Goal: Information Seeking & Learning: Find contact information

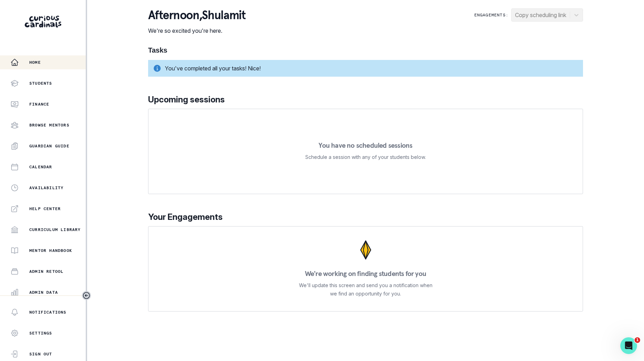
scroll to position [66, 0]
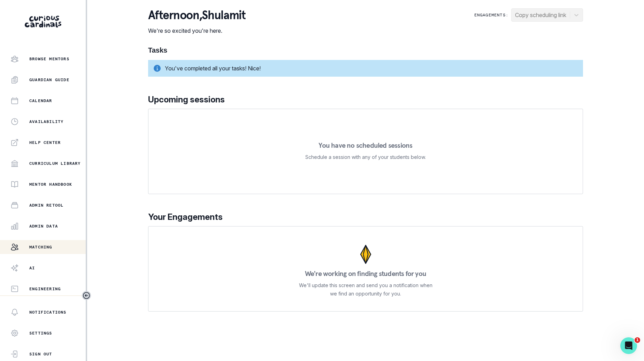
click at [52, 244] on p "Matching" at bounding box center [40, 247] width 23 height 6
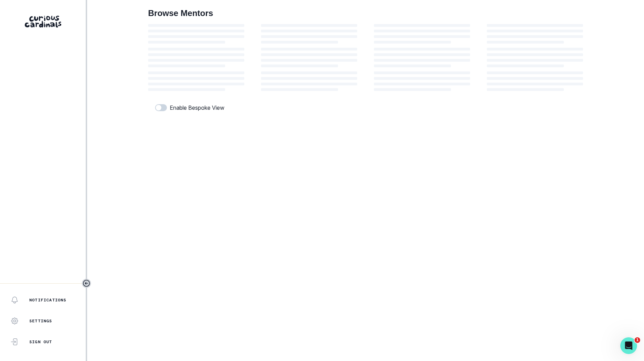
click at [53, 244] on aside "Notifications Settings Sign Out" at bounding box center [43, 180] width 87 height 361
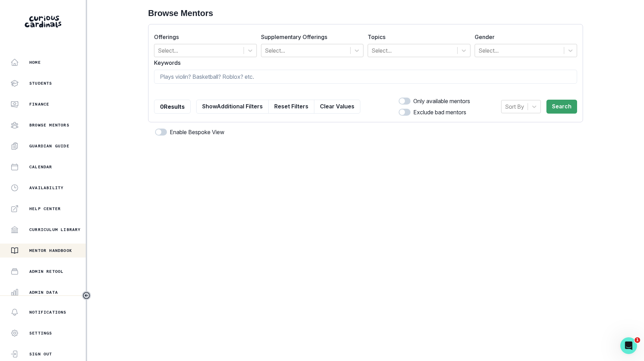
scroll to position [66, 0]
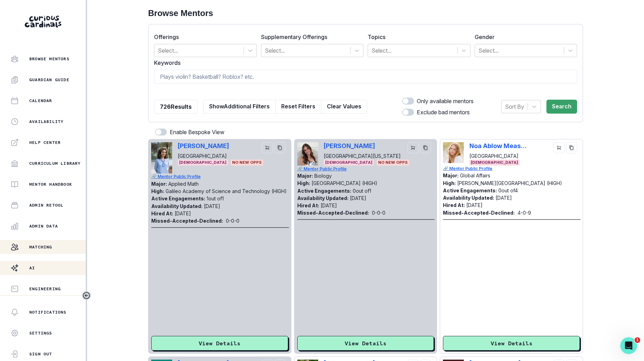
click at [52, 265] on div "AI" at bounding box center [47, 268] width 75 height 8
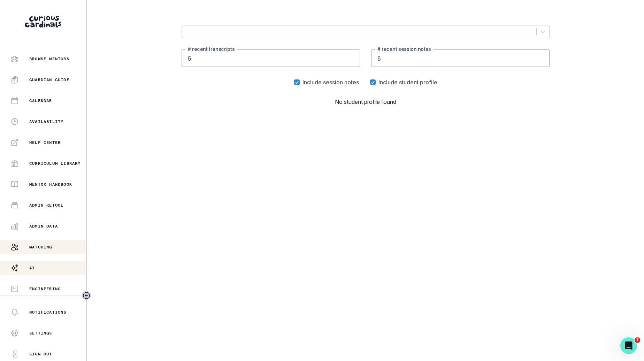
click at [55, 247] on div "Matching" at bounding box center [47, 247] width 75 height 8
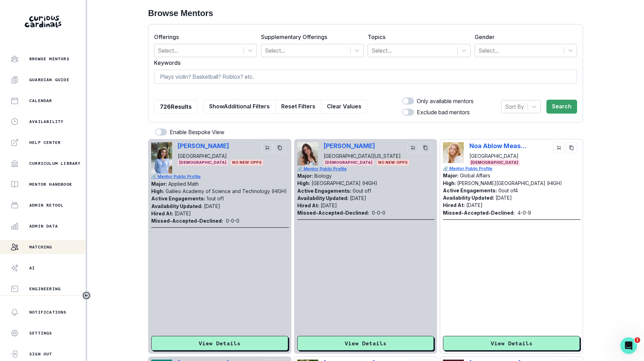
click at [246, 74] on input at bounding box center [365, 77] width 423 height 14
type input "activity sheet"
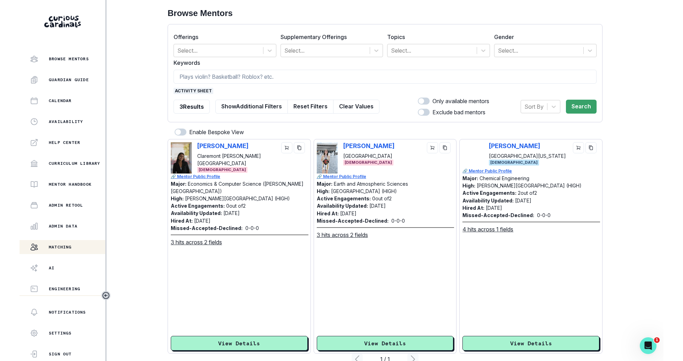
scroll to position [17, 0]
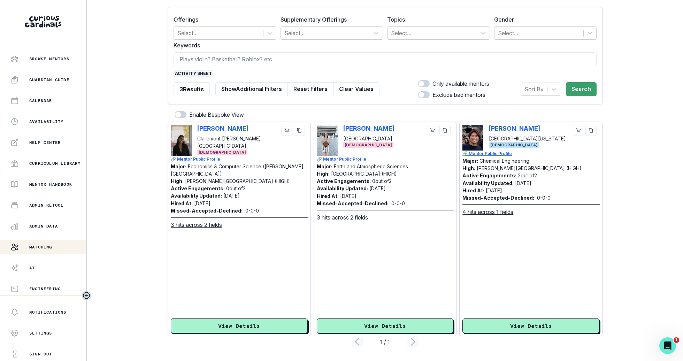
click at [203, 73] on span "activity sheet" at bounding box center [194, 73] width 40 height 6
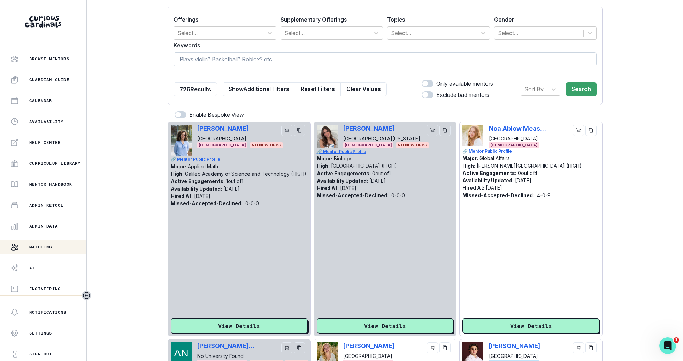
click at [207, 61] on input at bounding box center [385, 59] width 423 height 14
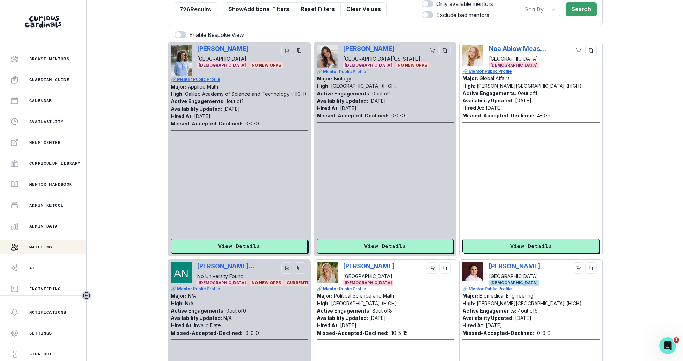
scroll to position [0, 0]
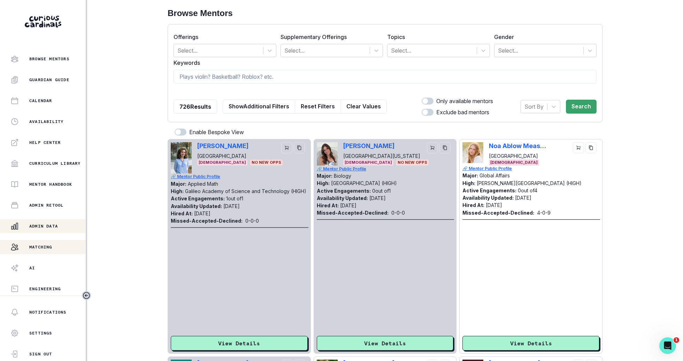
click at [50, 229] on div "Admin Data" at bounding box center [47, 226] width 75 height 8
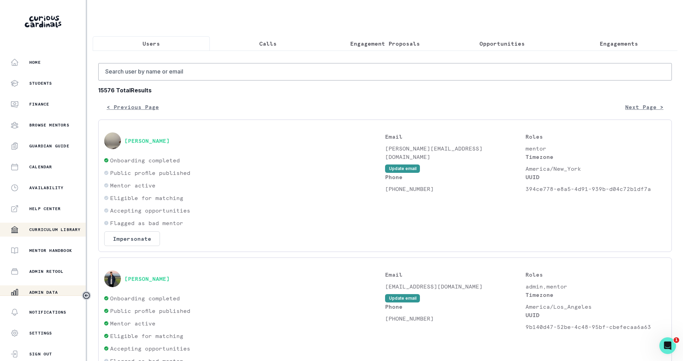
scroll to position [66, 0]
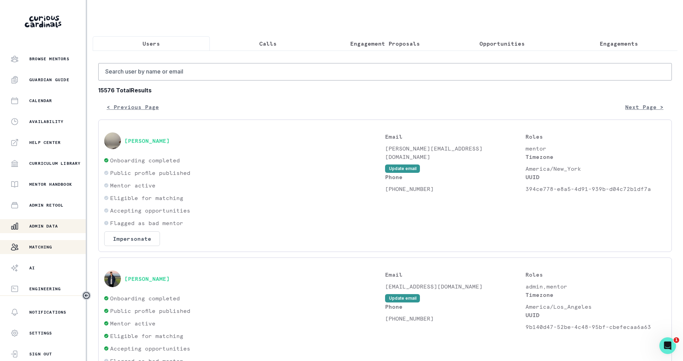
click at [61, 245] on div "Matching" at bounding box center [47, 247] width 75 height 8
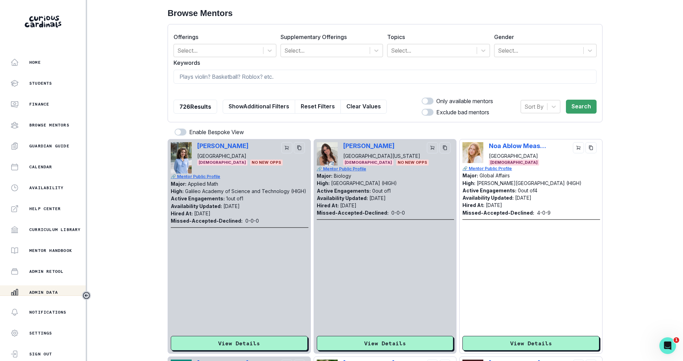
scroll to position [66, 0]
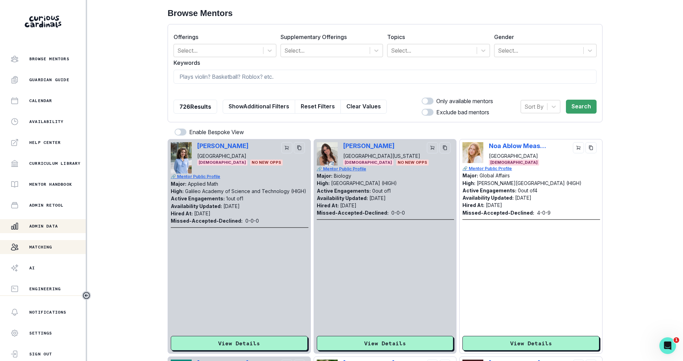
click at [48, 225] on p "Admin Data" at bounding box center [43, 227] width 29 height 6
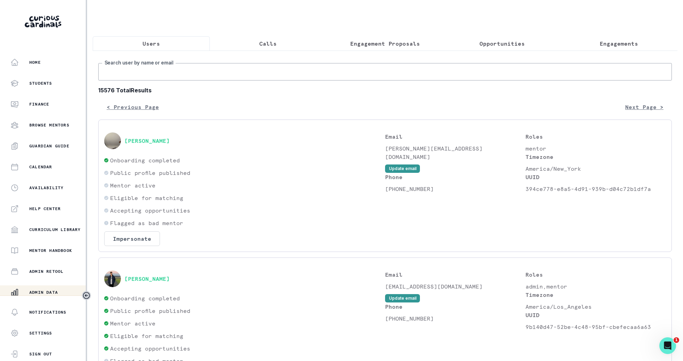
click at [200, 71] on input "Search user by name or email" at bounding box center [385, 71] width 574 height 17
type input "[PERSON_NAME] e"
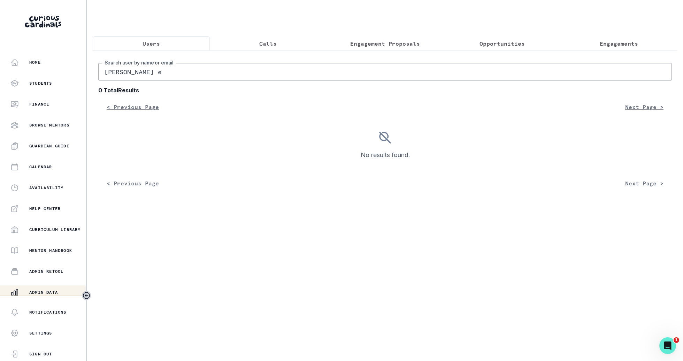
click at [175, 76] on input "[PERSON_NAME] e" at bounding box center [385, 71] width 574 height 17
type input "[PERSON_NAME]"
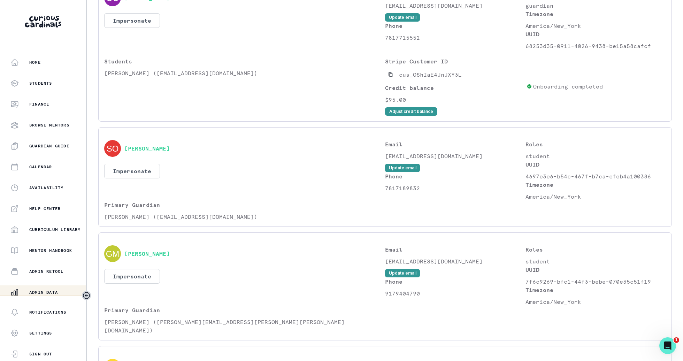
scroll to position [736, 0]
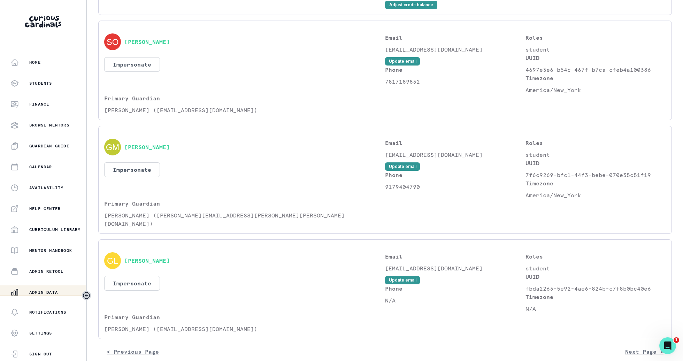
click at [393, 183] on p "9179404790" at bounding box center [455, 187] width 141 height 8
copy p "9179404790"
copy p "[PERSON_NAME]"
drag, startPoint x: 143, startPoint y: 211, endPoint x: 104, endPoint y: 210, distance: 39.4
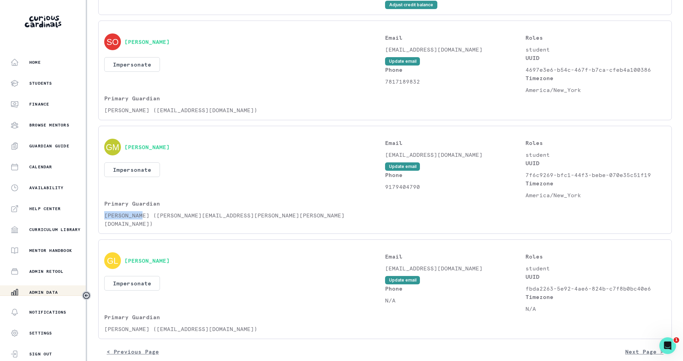
click at [104, 210] on div "[PERSON_NAME] Impersonate Confirmation Are you sure? Impersonating means that w…" at bounding box center [385, 180] width 574 height 108
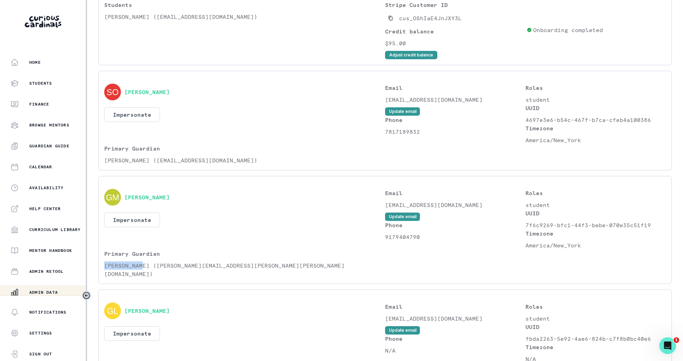
scroll to position [5, 0]
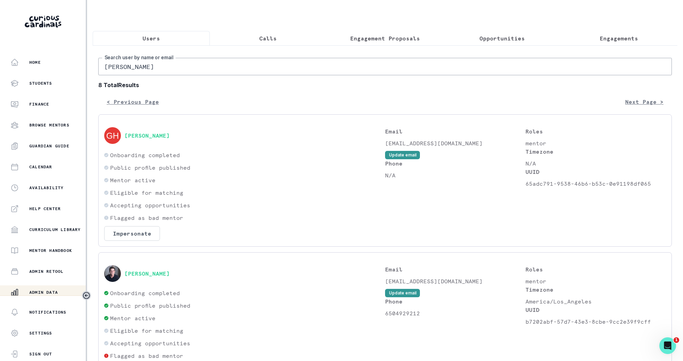
click at [212, 59] on input "[PERSON_NAME]" at bounding box center [385, 66] width 574 height 17
paste input "[PERSON_NAME]"
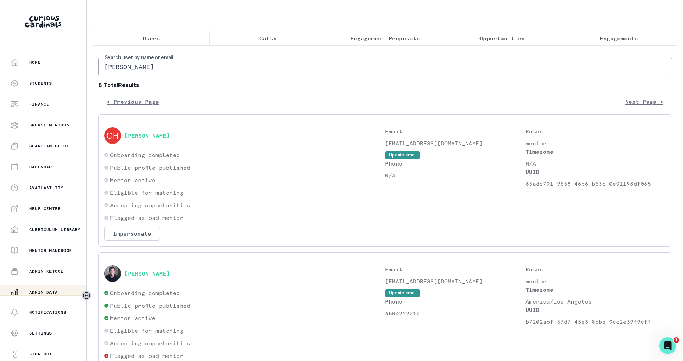
type input "[PERSON_NAME]"
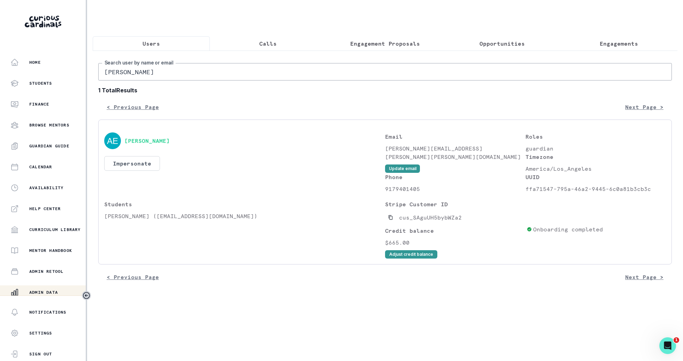
click at [420, 173] on div "Phone [PHONE_NUMBER]" at bounding box center [455, 183] width 141 height 20
click at [419, 174] on div "Phone [PHONE_NUMBER]" at bounding box center [455, 183] width 141 height 20
click at [419, 185] on p "9179401405" at bounding box center [455, 189] width 141 height 8
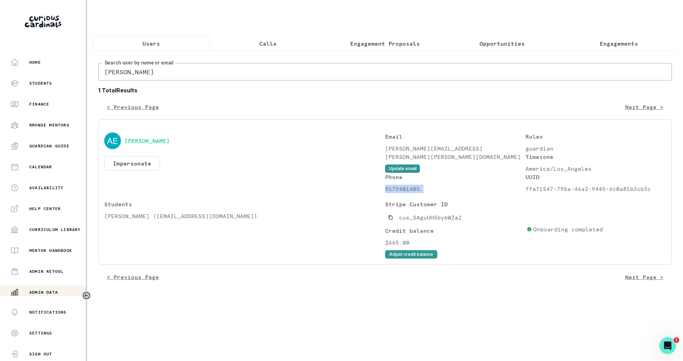
copy p "9179401405"
click at [195, 75] on input "[PERSON_NAME]" at bounding box center [385, 71] width 574 height 17
type input "andre"
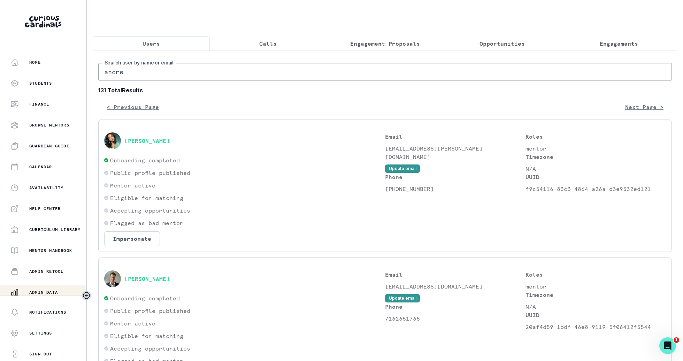
click at [289, 70] on input "andre" at bounding box center [385, 71] width 574 height 17
type input "[PERSON_NAME]"
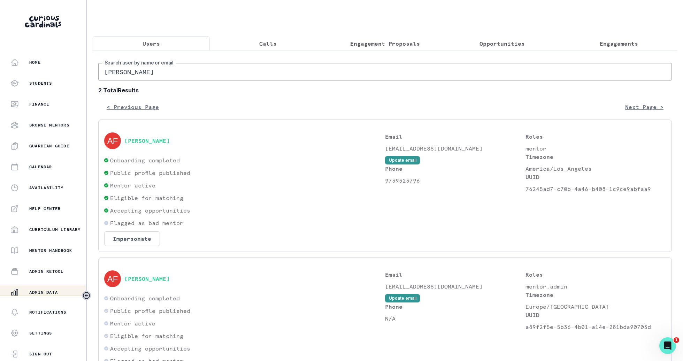
scroll to position [2, 0]
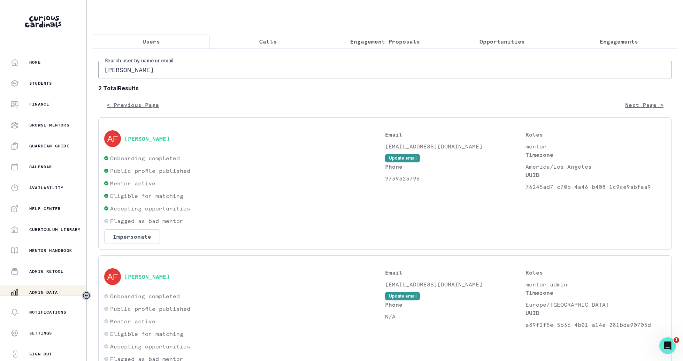
click at [418, 176] on p "9739323796" at bounding box center [455, 178] width 141 height 8
copy p "9739323796"
click at [35, 49] on aside "Home Students Finance Browse Mentors Guardian Guide Calendar Availability Help …" at bounding box center [43, 180] width 87 height 361
click at [35, 55] on button "Home" at bounding box center [43, 62] width 86 height 14
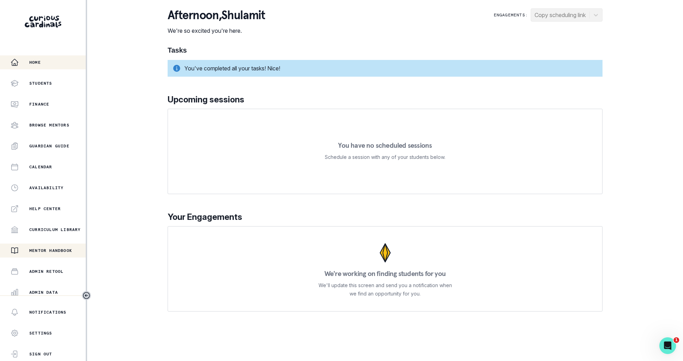
scroll to position [66, 0]
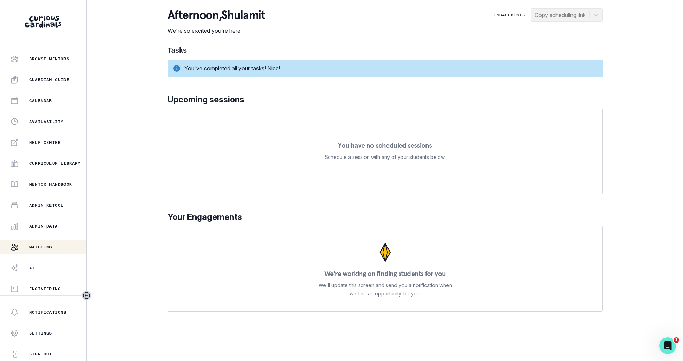
click at [48, 251] on button "Matching" at bounding box center [43, 247] width 86 height 14
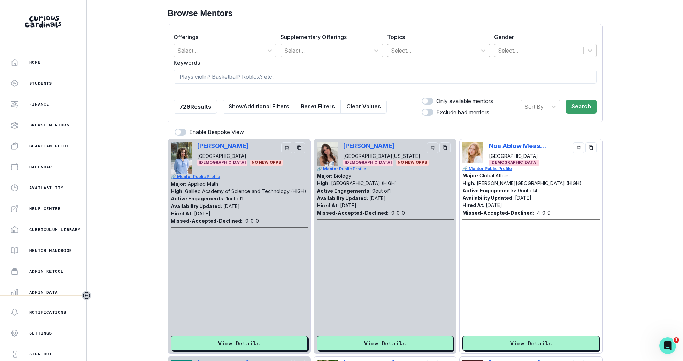
click at [448, 51] on div at bounding box center [432, 51] width 82 height 10
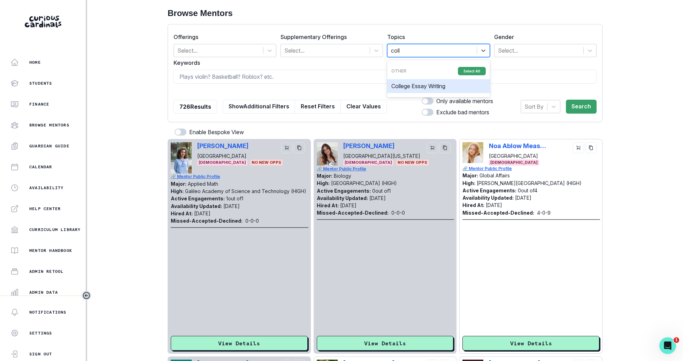
type input "colle"
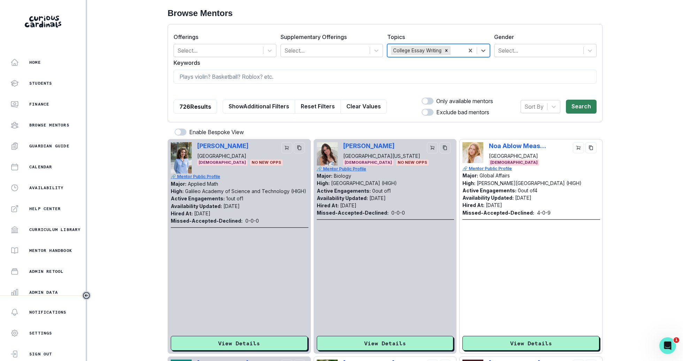
click at [576, 107] on button "Search" at bounding box center [581, 107] width 31 height 14
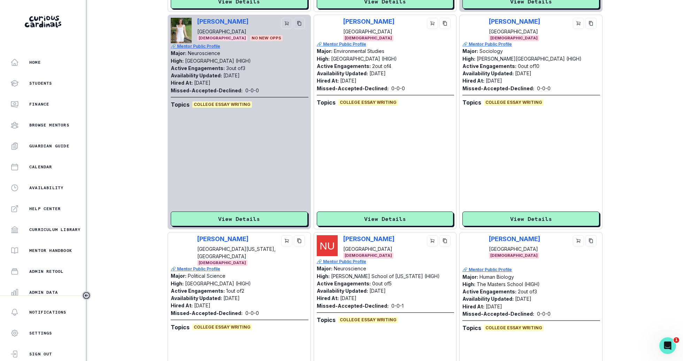
scroll to position [1976, 0]
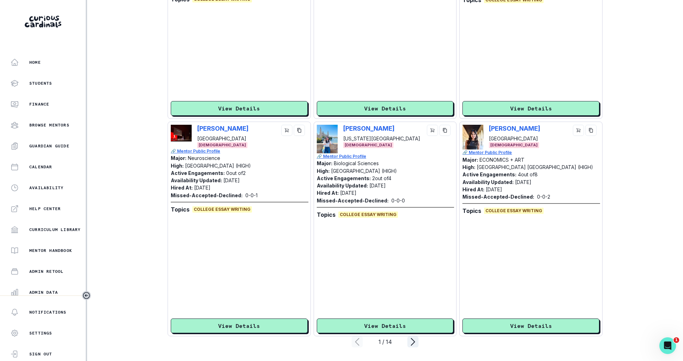
click at [410, 344] on icon "page right" at bounding box center [413, 341] width 11 height 11
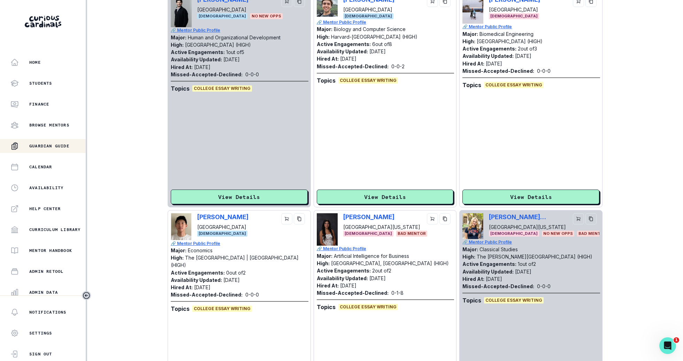
scroll to position [66, 0]
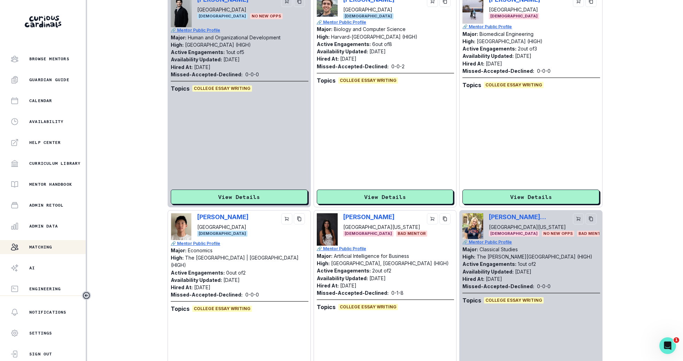
click at [50, 244] on p "Matching" at bounding box center [40, 247] width 23 height 6
click at [52, 228] on p "Admin Data" at bounding box center [43, 227] width 29 height 6
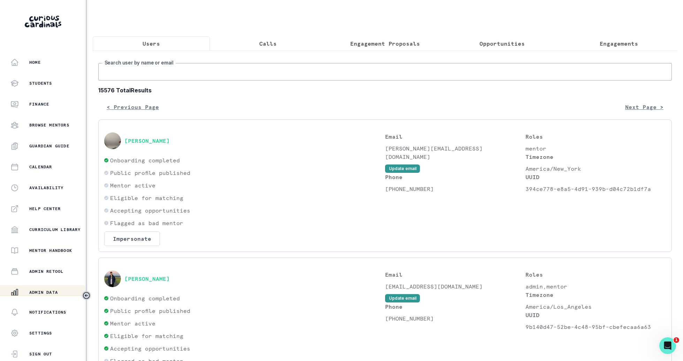
click at [269, 71] on input "Search user by name or email" at bounding box center [385, 71] width 574 height 17
type input "[PERSON_NAME]"
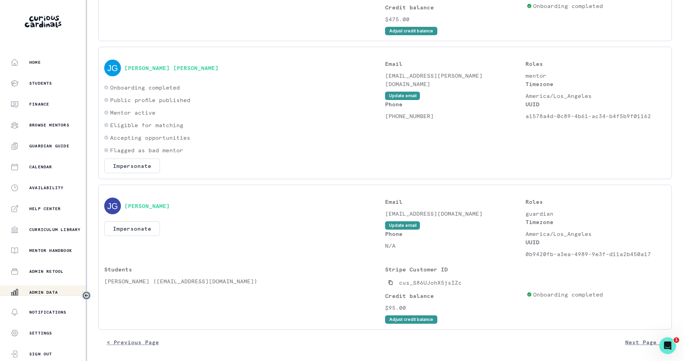
scroll to position [373, 0]
